Goal: Find specific page/section: Find specific page/section

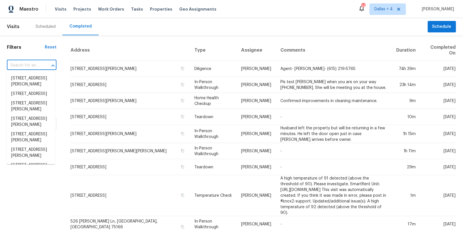
click at [22, 65] on input "text" at bounding box center [24, 65] width 34 height 9
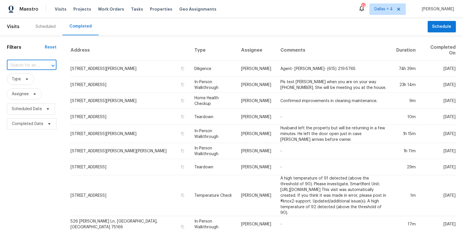
paste input "[STREET_ADDRESS]"
type input "[STREET_ADDRESS]"
click at [24, 79] on li "[STREET_ADDRESS]" at bounding box center [31, 78] width 48 height 9
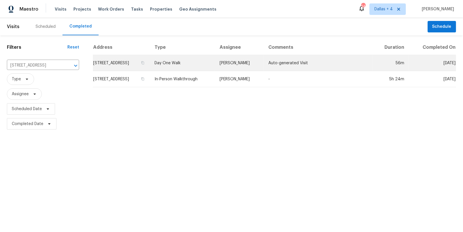
click at [206, 63] on td "Day One Walk" at bounding box center [182, 63] width 65 height 16
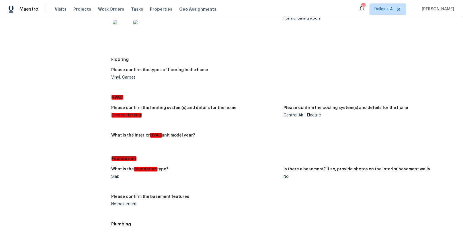
scroll to position [3, 0]
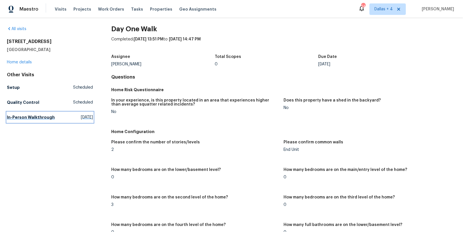
click at [25, 114] on h5 "In-Person Walkthrough" at bounding box center [31, 117] width 48 height 6
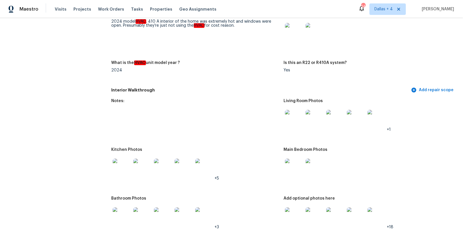
scroll to position [672, 0]
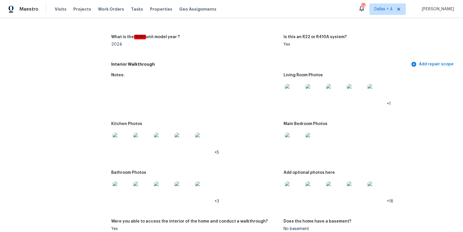
click at [297, 87] on img at bounding box center [294, 93] width 18 height 18
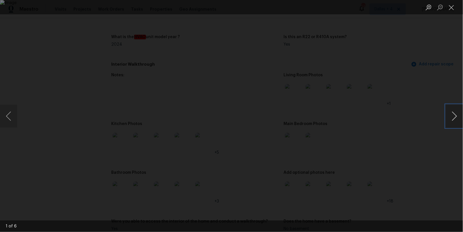
click at [455, 114] on button "Next image" at bounding box center [454, 116] width 17 height 23
click at [12, 117] on button "Previous image" at bounding box center [8, 116] width 17 height 23
click at [453, 119] on button "Next image" at bounding box center [454, 116] width 17 height 23
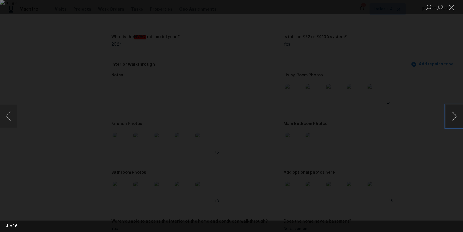
click at [453, 119] on button "Next image" at bounding box center [454, 116] width 17 height 23
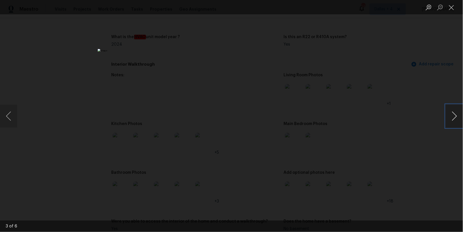
click at [453, 119] on button "Next image" at bounding box center [454, 116] width 17 height 23
click at [451, 11] on button "Close lightbox" at bounding box center [451, 7] width 11 height 10
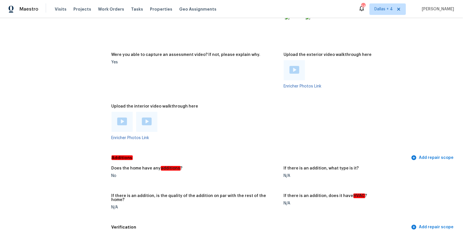
scroll to position [1198, 0]
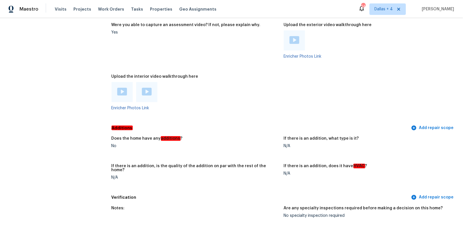
click at [122, 88] on img at bounding box center [122, 92] width 10 height 8
click at [128, 82] on div at bounding box center [122, 92] width 21 height 20
click at [120, 88] on img at bounding box center [122, 92] width 10 height 8
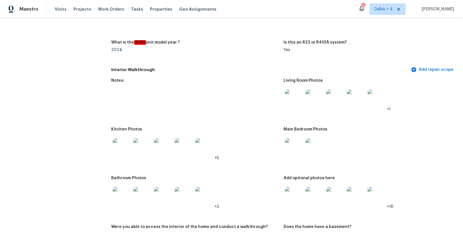
scroll to position [653, 0]
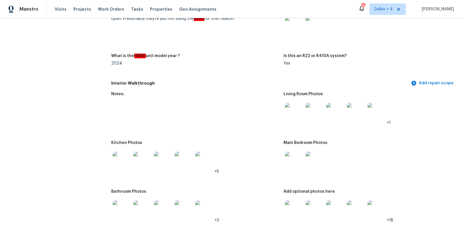
click at [316, 108] on img at bounding box center [315, 112] width 18 height 18
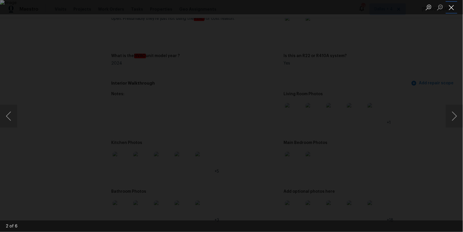
click at [453, 9] on button "Close lightbox" at bounding box center [451, 7] width 11 height 10
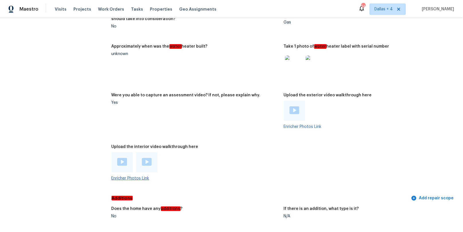
scroll to position [1137, 0]
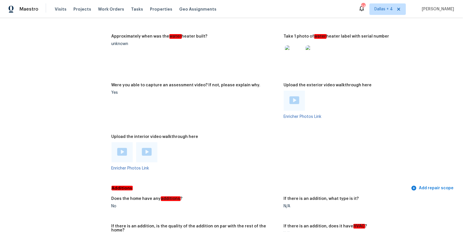
click at [145, 151] on img at bounding box center [147, 152] width 10 height 8
drag, startPoint x: 39, startPoint y: 9, endPoint x: 20, endPoint y: 10, distance: 18.4
click at [20, 10] on div "Maestro Visits Projects Work Orders Tasks Properties Geo Assignments" at bounding box center [111, 8] width 223 height 11
copy span "Maestro"
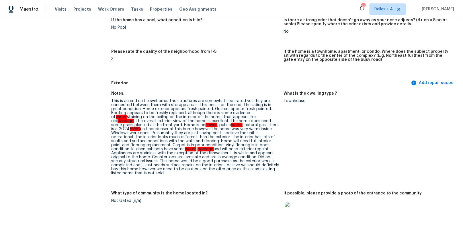
scroll to position [0, 0]
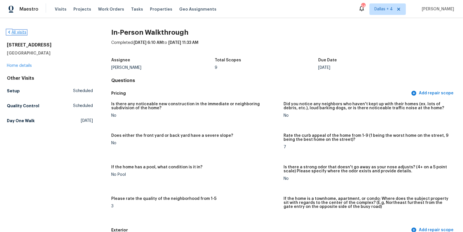
click at [11, 32] on icon at bounding box center [9, 32] width 5 height 5
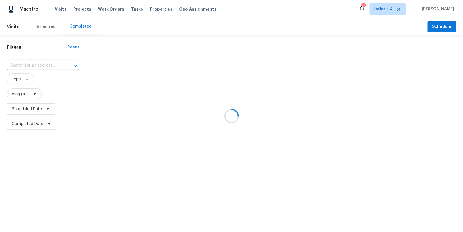
click at [22, 63] on div at bounding box center [231, 116] width 463 height 232
click at [22, 66] on div at bounding box center [231, 116] width 463 height 232
click at [25, 64] on input "text" at bounding box center [35, 65] width 56 height 9
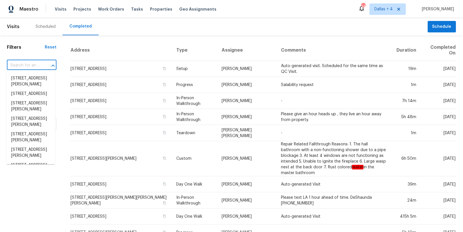
click at [25, 64] on input "text" at bounding box center [24, 65] width 34 height 9
paste input "190 Derby St Athens, GA 30601"
type input "190 Derby St Athens, GA 30601"
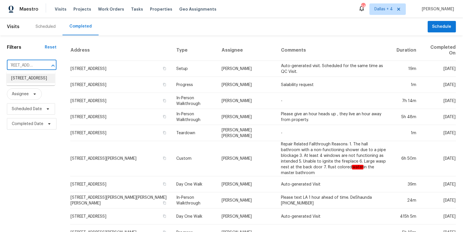
click at [25, 79] on li "[STREET_ADDRESS]" at bounding box center [31, 78] width 48 height 9
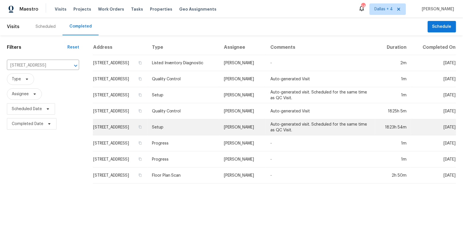
click at [176, 128] on td "Setup" at bounding box center [183, 127] width 72 height 16
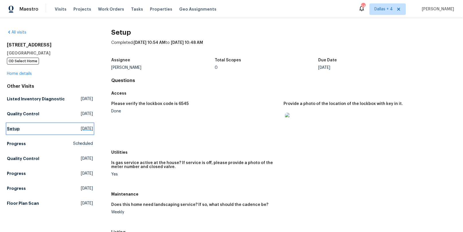
click at [14, 128] on h5 "Setup" at bounding box center [13, 129] width 13 height 6
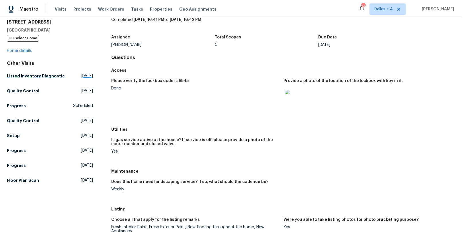
scroll to position [11, 0]
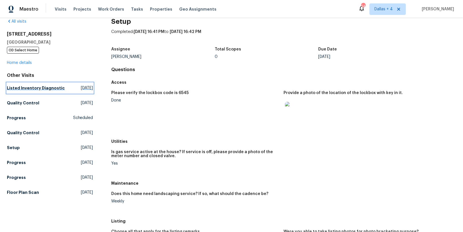
click at [22, 87] on h5 "Listed Inventory Diagnostic" at bounding box center [36, 88] width 58 height 6
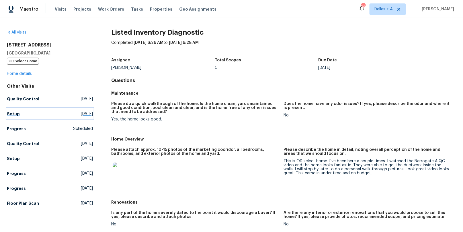
click at [14, 113] on h5 "Setup" at bounding box center [13, 114] width 13 height 6
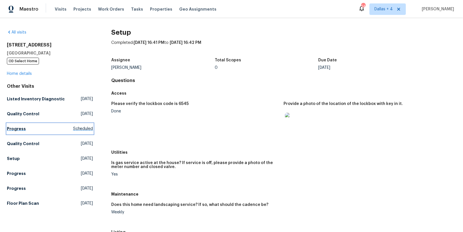
click at [16, 127] on h5 "Progress" at bounding box center [16, 129] width 19 height 6
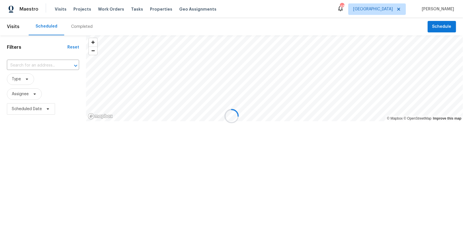
click at [395, 11] on div at bounding box center [231, 116] width 463 height 232
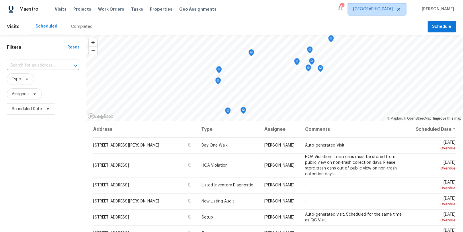
click at [393, 8] on span "[GEOGRAPHIC_DATA]" at bounding box center [373, 9] width 40 height 6
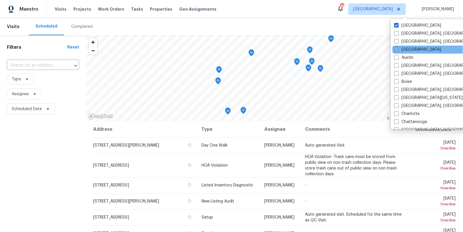
click at [405, 46] on div "[GEOGRAPHIC_DATA]" at bounding box center [451, 50] width 116 height 8
click at [403, 47] on label "[GEOGRAPHIC_DATA]" at bounding box center [417, 50] width 47 height 6
click at [398, 47] on input "[GEOGRAPHIC_DATA]" at bounding box center [396, 49] width 4 height 4
checkbox input "true"
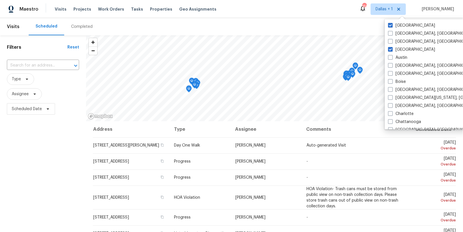
click at [79, 22] on div "Completed" at bounding box center [81, 26] width 35 height 17
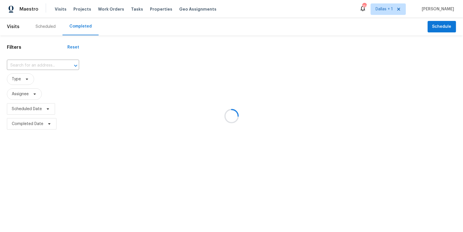
click at [27, 67] on div at bounding box center [231, 116] width 463 height 232
click at [26, 64] on div at bounding box center [231, 116] width 463 height 232
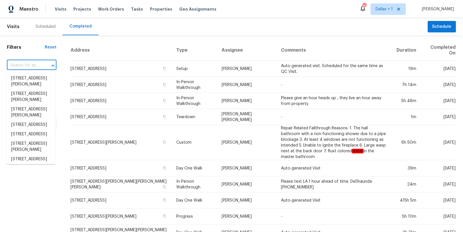
click at [26, 64] on input "text" at bounding box center [24, 65] width 34 height 9
paste input "[STREET_ADDRESS]"
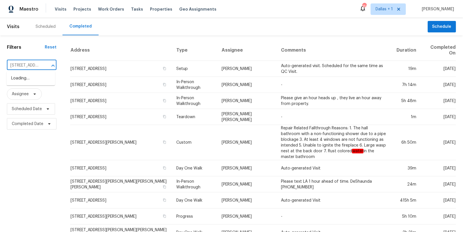
scroll to position [0, 31]
type input "[STREET_ADDRESS]"
click at [27, 81] on li "[STREET_ADDRESS]" at bounding box center [31, 78] width 48 height 9
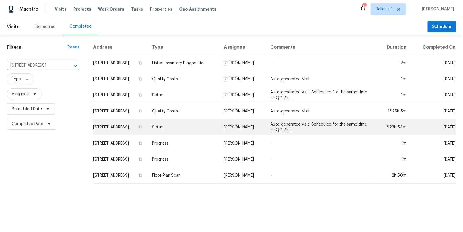
click at [174, 130] on td "Setup" at bounding box center [183, 127] width 72 height 16
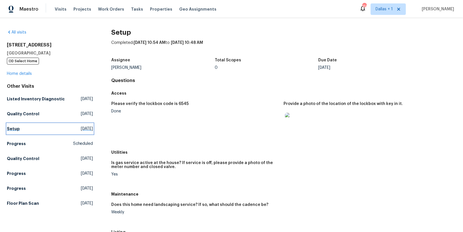
click at [24, 126] on link "Setup [DATE]" at bounding box center [50, 129] width 86 height 10
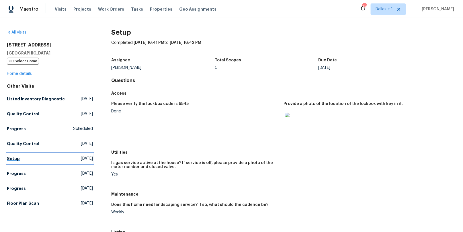
click at [24, 159] on link "Setup [DATE]" at bounding box center [50, 158] width 86 height 10
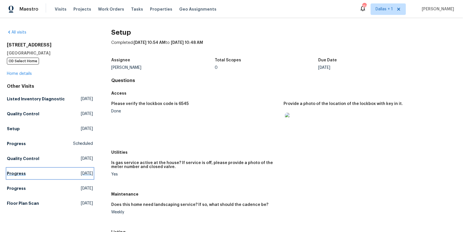
click at [22, 178] on link "Progress [DATE]" at bounding box center [50, 173] width 86 height 10
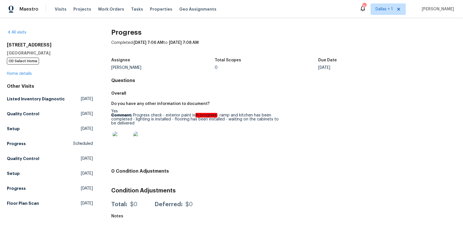
click at [22, 197] on div "Other Visits Listed Inventory Diagnostic [DATE] Quality Control [DATE] Setup [D…" at bounding box center [50, 145] width 86 height 125
click at [26, 159] on h5 "Quality Control" at bounding box center [23, 159] width 32 height 6
